Goal: Information Seeking & Learning: Learn about a topic

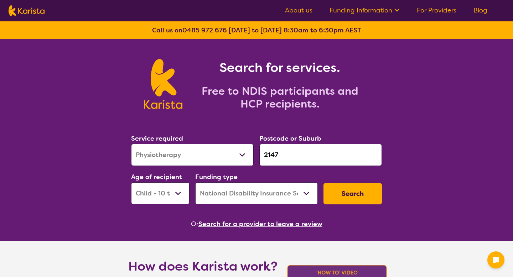
select select "Physiotherapy"
select select "CH"
select select "NDIS"
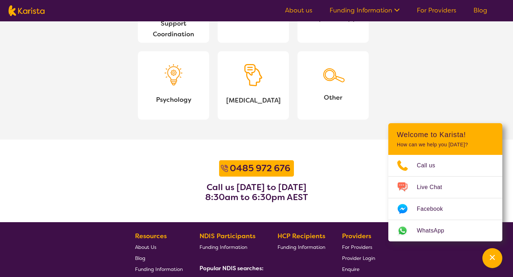
scroll to position [757, 0]
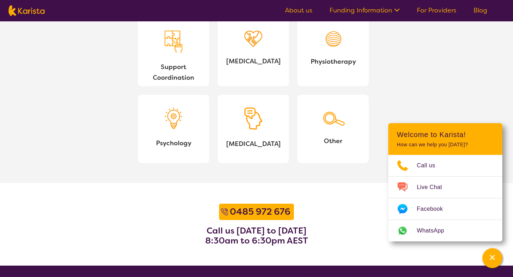
click at [262, 124] on img at bounding box center [253, 119] width 18 height 22
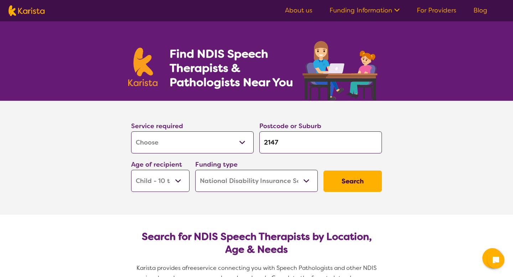
select select "[MEDICAL_DATA]"
select select "CH"
select select "NDIS"
select select "[MEDICAL_DATA]"
select select "CH"
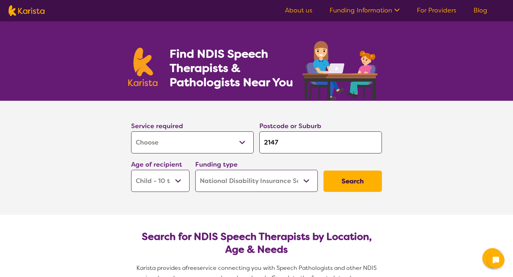
select select "NDIS"
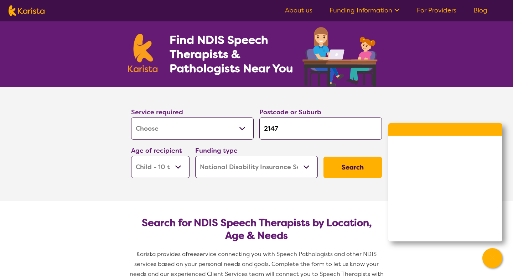
scroll to position [20, 0]
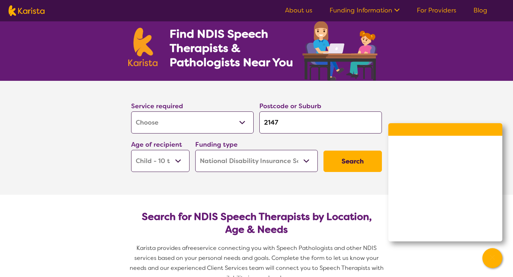
click at [298, 3] on nav "About us Funding Information NDIS - National Disability Insurance Scheme HCP - …" at bounding box center [256, 10] width 513 height 21
click at [295, 8] on link "About us" at bounding box center [298, 10] width 27 height 9
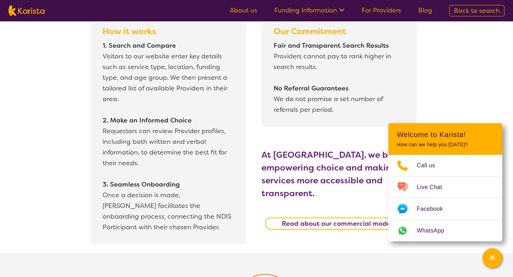
scroll to position [630, 0]
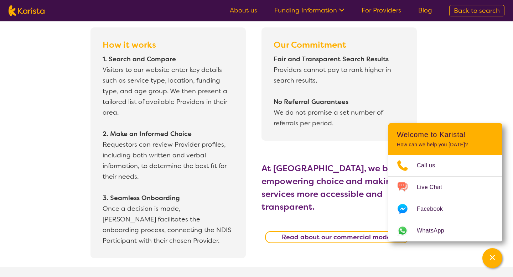
click at [460, 7] on span "Back to search" at bounding box center [477, 10] width 46 height 9
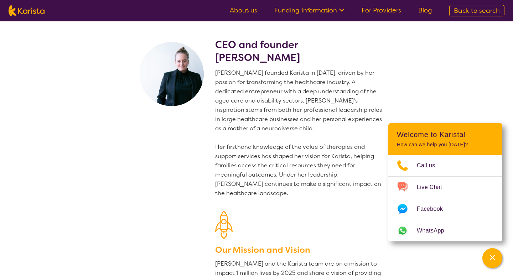
select select "[MEDICAL_DATA]"
select select "CH"
select select "NDIS"
select select "[MEDICAL_DATA]"
select select "CH"
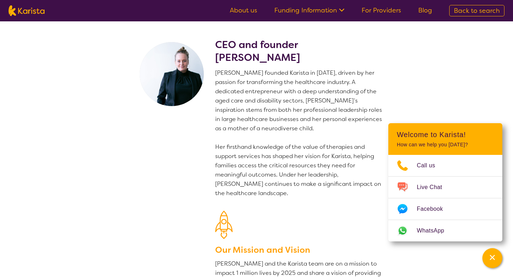
select select "NDIS"
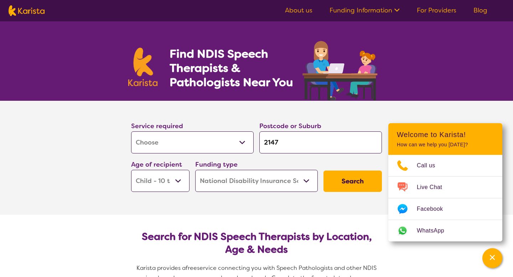
click at [489, 260] on icon "Channel Menu" at bounding box center [492, 257] width 7 height 7
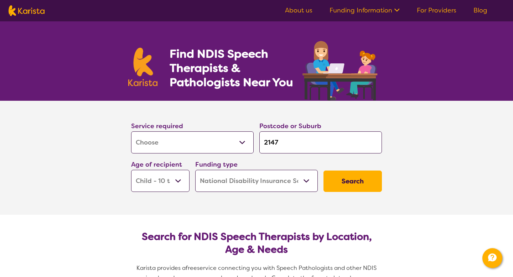
click at [332, 182] on button "Search" at bounding box center [353, 181] width 58 height 21
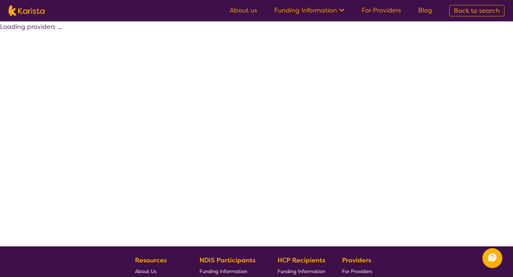
select select "by_score"
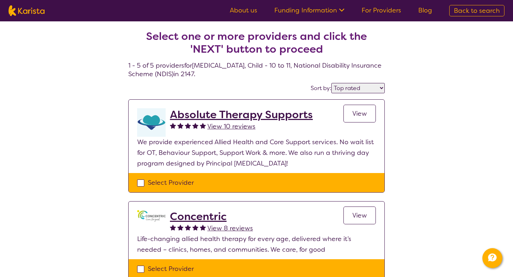
click at [373, 9] on link "For Providers" at bounding box center [382, 10] width 40 height 9
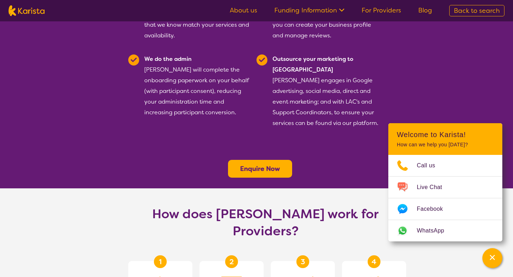
scroll to position [224, 0]
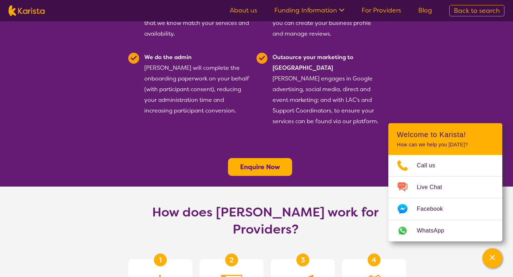
click at [242, 10] on link "About us" at bounding box center [243, 10] width 27 height 9
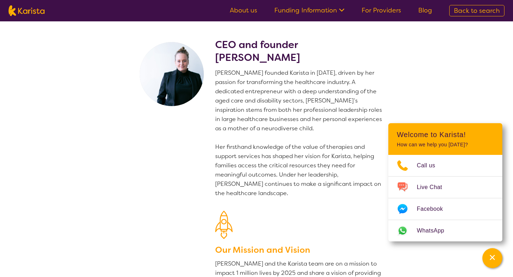
click at [466, 14] on span "Back to search" at bounding box center [477, 10] width 46 height 9
select select "[MEDICAL_DATA]"
select select "CH"
select select "NDIS"
select select "[MEDICAL_DATA]"
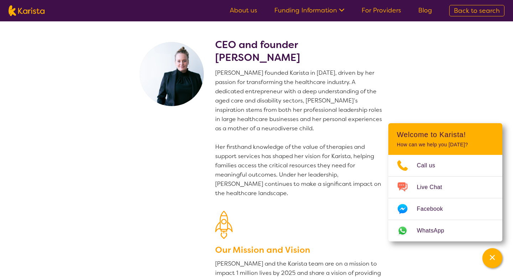
select select "CH"
select select "NDIS"
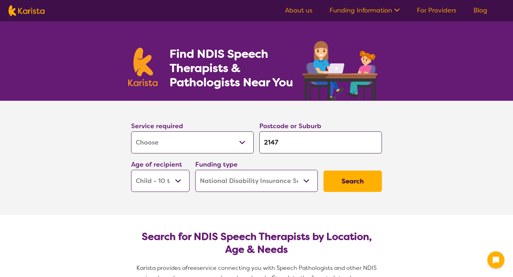
select select "[MEDICAL_DATA]"
select select "CH"
select select "NDIS"
select select "[MEDICAL_DATA]"
select select "CH"
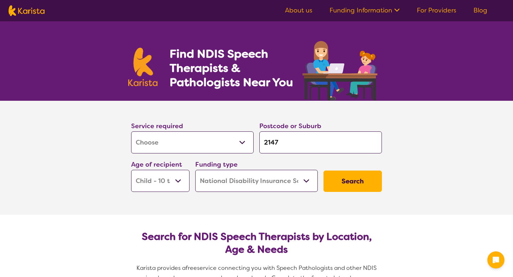
select select "NDIS"
click at [20, 9] on img at bounding box center [27, 10] width 36 height 11
select select "[MEDICAL_DATA]"
select select "CH"
select select "NDIS"
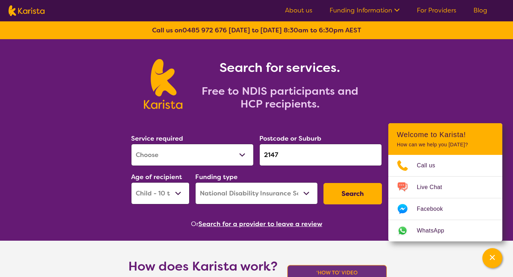
click at [313, 10] on link "About us" at bounding box center [298, 10] width 27 height 9
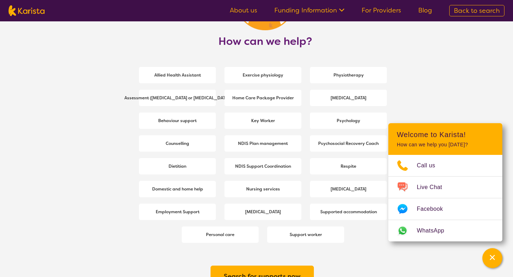
scroll to position [965, 0]
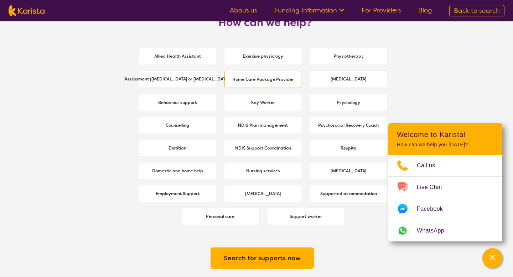
click at [284, 79] on b "Home Care Package Provider" at bounding box center [263, 80] width 62 height 6
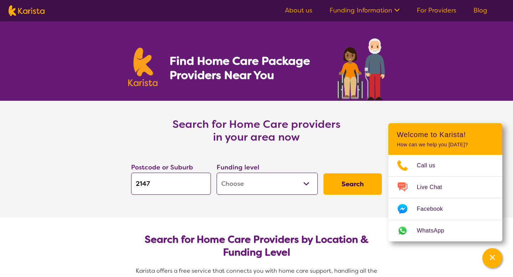
click at [356, 11] on link "Funding Information" at bounding box center [365, 10] width 70 height 9
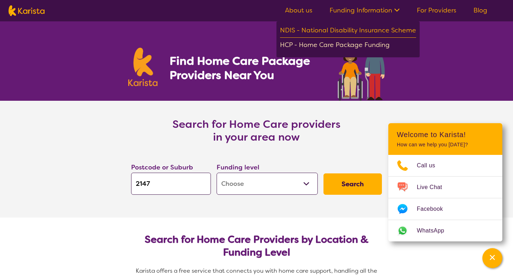
click at [335, 45] on div "HCP - Home Care Package Funding" at bounding box center [348, 46] width 136 height 12
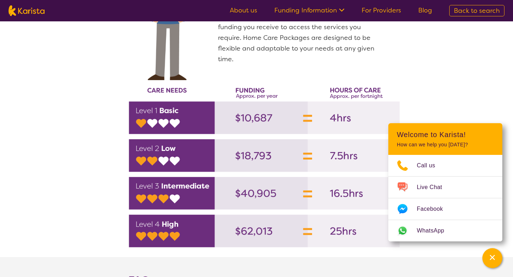
scroll to position [1009, 0]
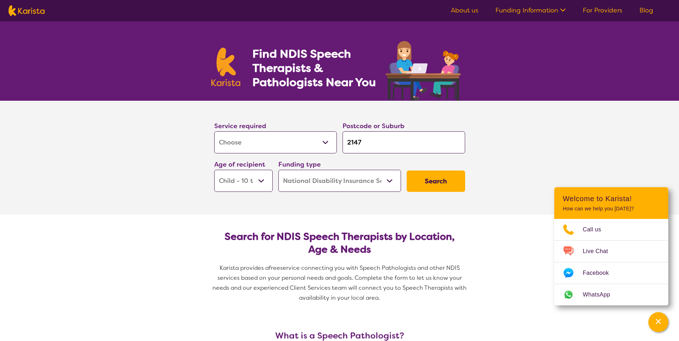
select select "[MEDICAL_DATA]"
select select "CH"
select select "NDIS"
select select "[MEDICAL_DATA]"
select select "CH"
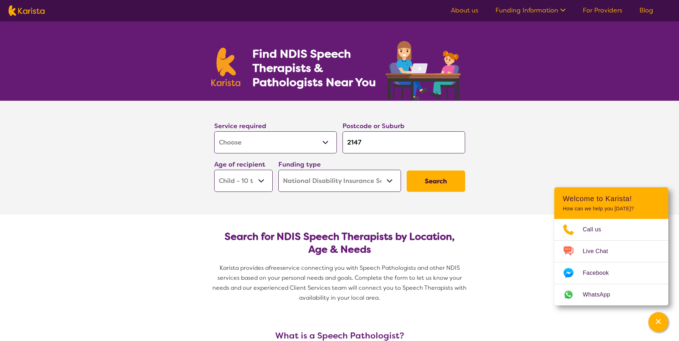
select select "NDIS"
